Goal: Task Accomplishment & Management: Complete application form

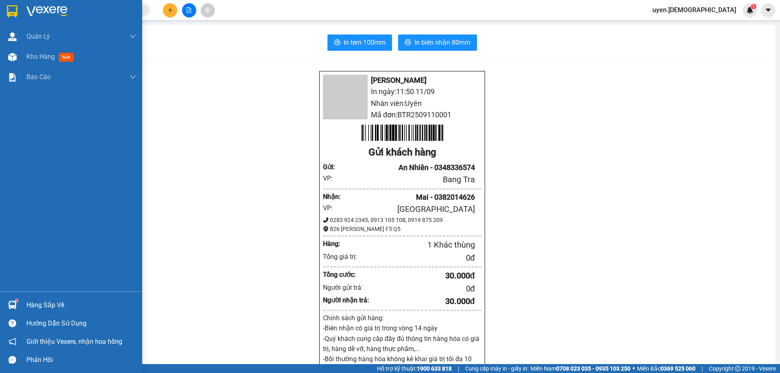
click at [13, 303] on img at bounding box center [12, 305] width 9 height 9
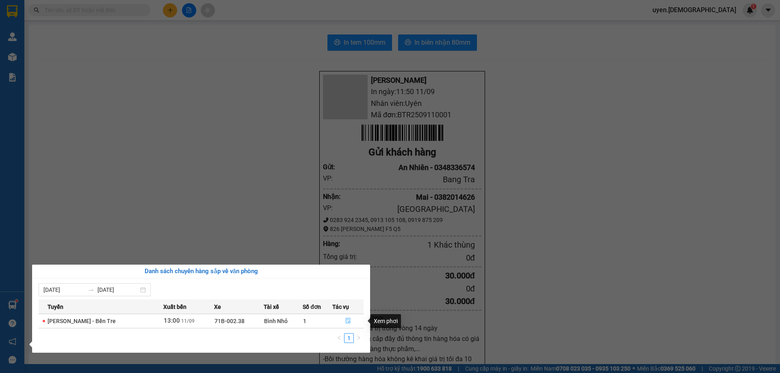
click at [351, 320] on button "button" at bounding box center [348, 321] width 30 height 13
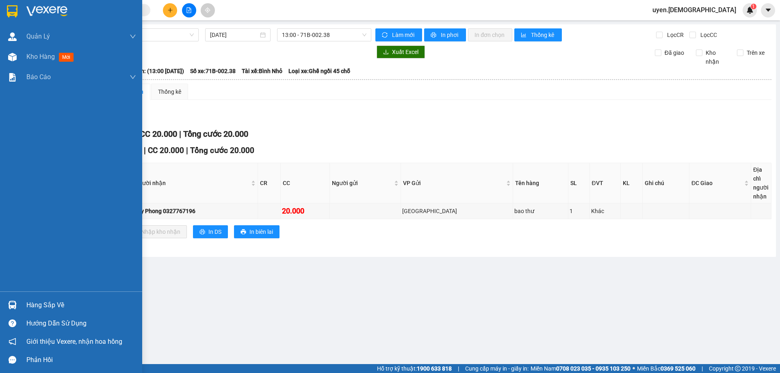
click at [44, 311] on div "Hàng sắp về" at bounding box center [81, 305] width 110 height 12
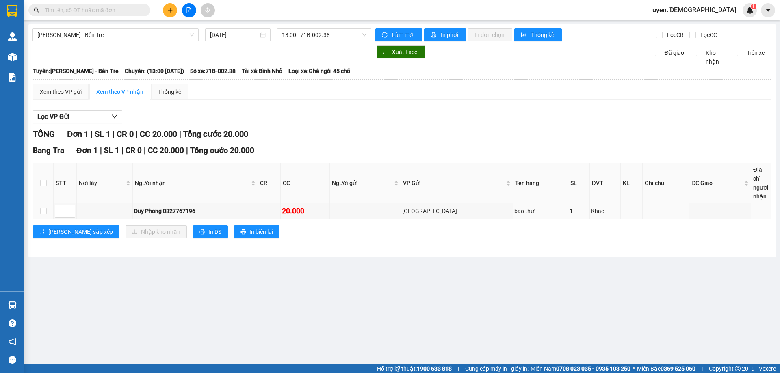
click at [108, 209] on section "Kết quả tìm kiếm ( 0 ) Bộ lọc No Data uyen.bahai 1 Quản Lý Quản lý khách hàng m…" at bounding box center [390, 186] width 780 height 373
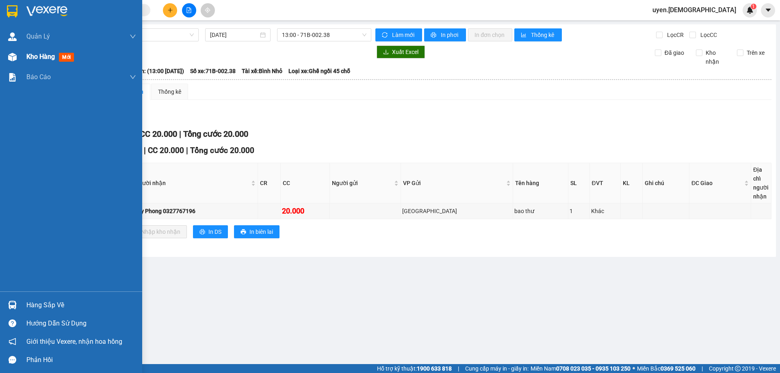
click at [42, 57] on span "Kho hàng" at bounding box center [40, 57] width 28 height 8
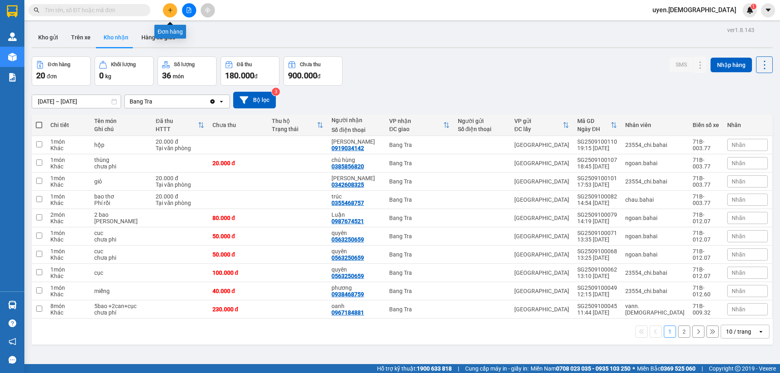
click at [173, 10] on button at bounding box center [170, 10] width 14 height 14
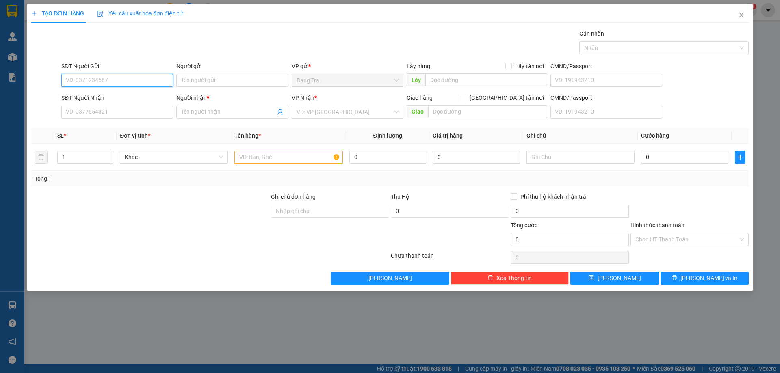
click at [89, 82] on input "SĐT Người Gửi" at bounding box center [117, 80] width 112 height 13
type input "0973422239"
click at [80, 98] on div "0973422239 - [GEOGRAPHIC_DATA]" at bounding box center [117, 96] width 102 height 9
type input "Cô Tới"
type input "0933909881"
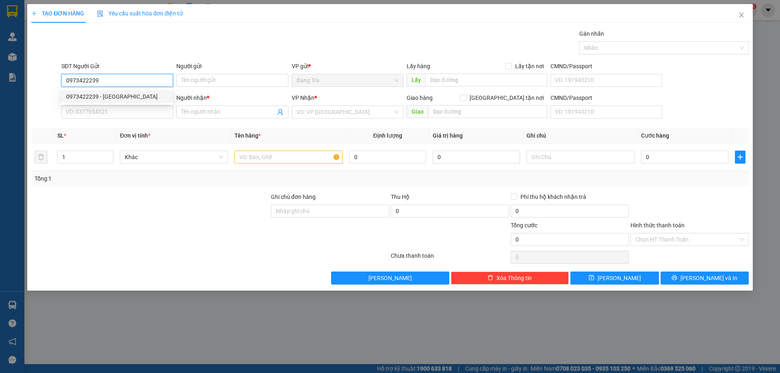
type input "Thiêu"
type input "[STREET_ADDRESS] Q10"
type input "0973422239"
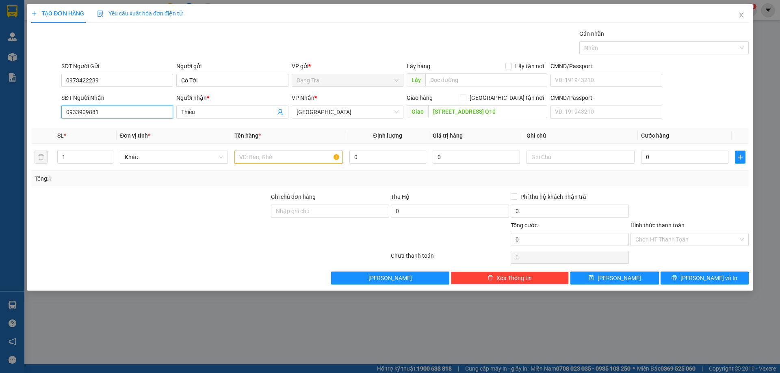
click at [162, 112] on input "0933909881" at bounding box center [117, 112] width 112 height 13
type input "0"
type input "0917344959"
click at [228, 114] on input "Thiêu" at bounding box center [228, 112] width 94 height 9
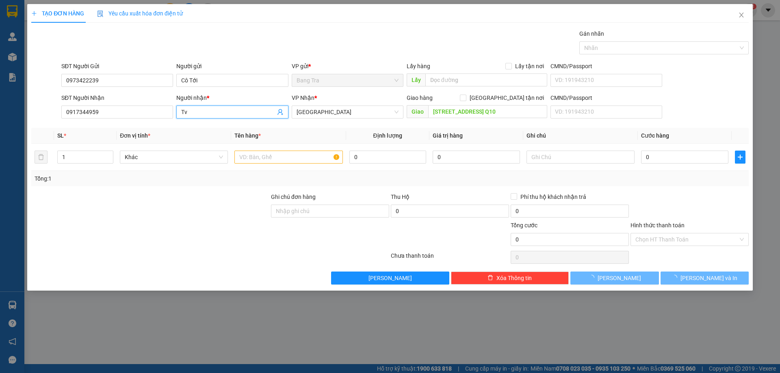
type input "T"
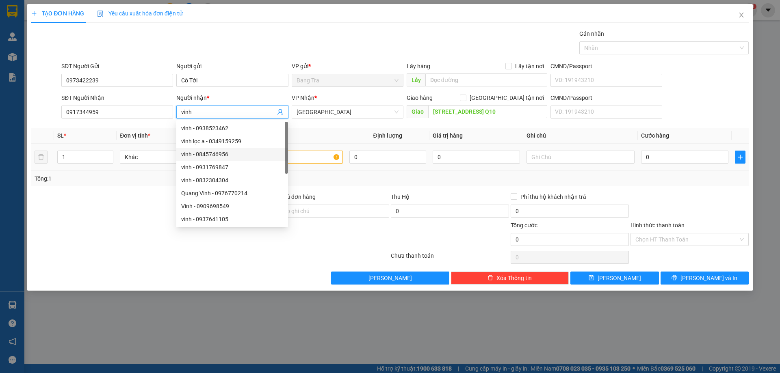
type input "vinh"
click at [316, 159] on input "text" at bounding box center [288, 157] width 108 height 13
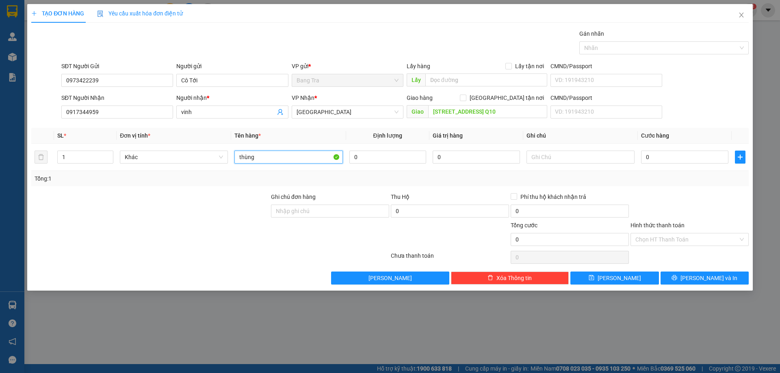
type input "thùng"
click at [532, 119] on div "Giao hàng [GEOGRAPHIC_DATA] tận nơi Giao [STREET_ADDRESS] Q10" at bounding box center [477, 107] width 141 height 28
click at [525, 110] on input "[STREET_ADDRESS] Q10" at bounding box center [487, 111] width 119 height 13
click at [719, 276] on span "[PERSON_NAME] và In" at bounding box center [709, 278] width 57 height 9
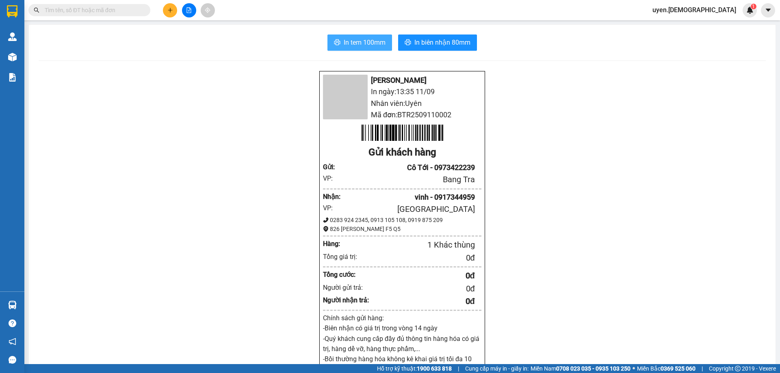
click at [362, 43] on span "In tem 100mm" at bounding box center [365, 42] width 42 height 10
